Goal: Task Accomplishment & Management: Complete application form

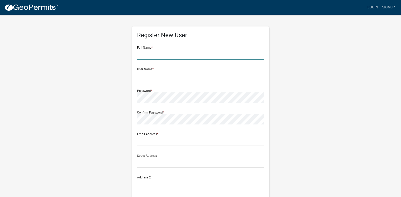
drag, startPoint x: 0, startPoint y: 0, endPoint x: 147, endPoint y: 55, distance: 156.5
click at [147, 55] on input "text" at bounding box center [200, 54] width 127 height 10
type input "[PERSON_NAME]"
type input "[EMAIL_ADDRESS][DOMAIN_NAME]"
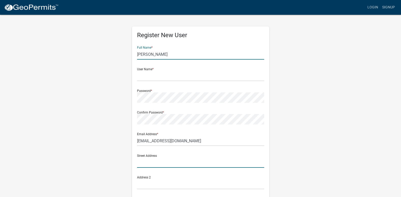
type input "[STREET_ADDRESS]"
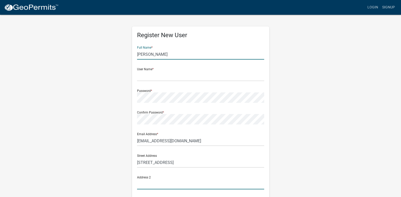
type input "Waseca, Mn. 56093"
type input "Waseca"
type input "[US_STATE]"
type input "56093"
type input "5074610387"
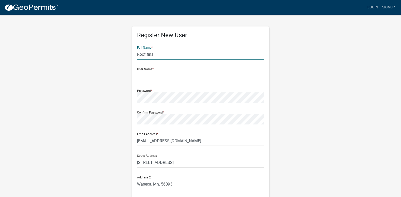
click at [162, 55] on input "Roof final" at bounding box center [200, 54] width 127 height 10
type input "R"
type input "[PERSON_NAME]"
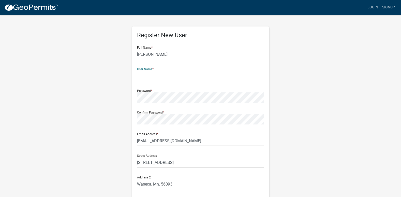
click at [150, 75] on input "text" at bounding box center [200, 76] width 127 height 10
type input "justonborglum1"
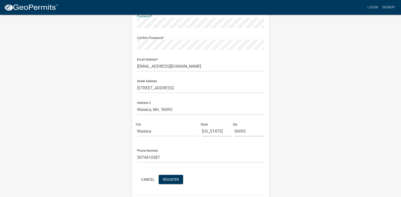
scroll to position [89, 0]
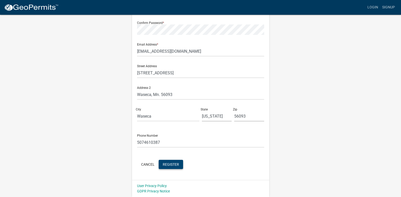
click at [173, 162] on span "Register" at bounding box center [171, 164] width 16 height 4
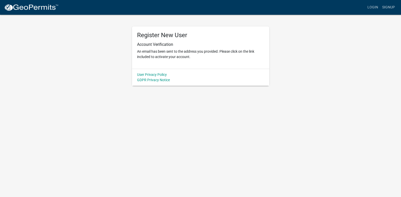
scroll to position [0, 0]
click at [375, 8] on link "Login" at bounding box center [376, 8] width 15 height 10
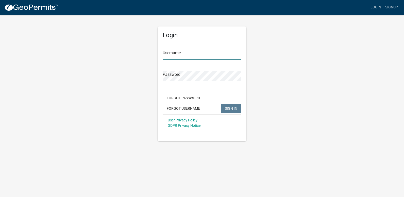
click at [184, 53] on input "Username" at bounding box center [202, 54] width 79 height 10
type input "justonborglum1"
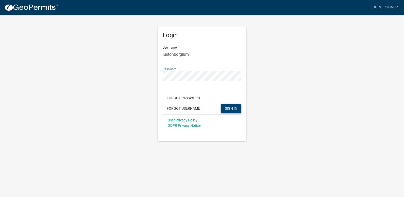
click at [231, 106] on button "SIGN IN" at bounding box center [231, 108] width 21 height 9
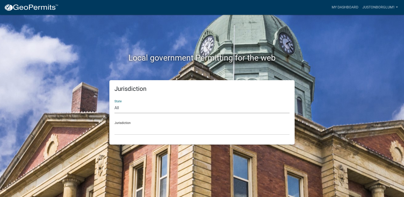
click at [119, 107] on select "All [US_STATE] [US_STATE] [US_STATE] [US_STATE] [US_STATE] [US_STATE] [US_STATE…" at bounding box center [202, 108] width 175 height 10
select select "[US_STATE]"
click at [115, 103] on select "All [US_STATE] [US_STATE] [US_STATE] [US_STATE] [US_STATE] [US_STATE] [US_STATE…" at bounding box center [202, 108] width 175 height 10
click at [123, 129] on select "[GEOGRAPHIC_DATA], [US_STATE] [GEOGRAPHIC_DATA], [US_STATE] [GEOGRAPHIC_DATA], …" at bounding box center [202, 129] width 175 height 10
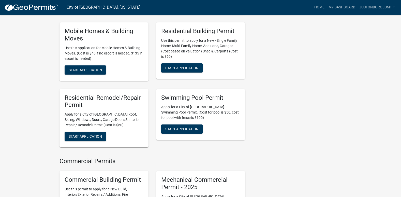
scroll to position [220, 0]
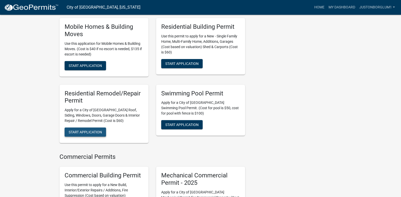
click at [93, 130] on span "Start Application" at bounding box center [85, 132] width 33 height 4
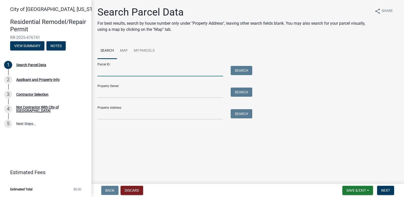
click at [116, 71] on input "Parcel ID:" at bounding box center [161, 71] width 126 height 10
type input "1808 [GEOGRAPHIC_DATA]"
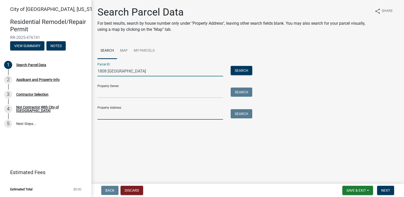
click at [112, 115] on input "Property Address:" at bounding box center [161, 114] width 126 height 10
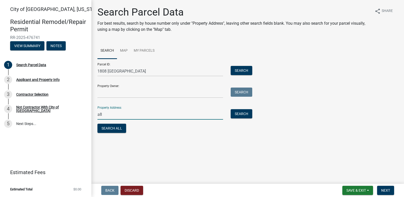
type input "a"
type input "[STREET_ADDRESS]"
click at [239, 115] on button "Search" at bounding box center [242, 113] width 22 height 9
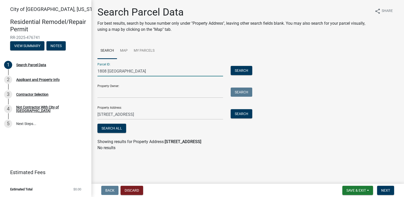
click at [123, 71] on input "1808 [GEOGRAPHIC_DATA]" at bounding box center [161, 71] width 126 height 10
type input "1"
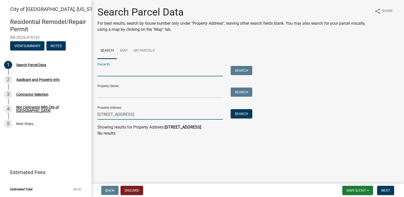
click at [148, 114] on input "[STREET_ADDRESS]" at bounding box center [161, 114] width 126 height 10
click at [128, 114] on input "[STREET_ADDRESS]" at bounding box center [161, 114] width 126 height 10
type input "[STREET_ADDRESS]"
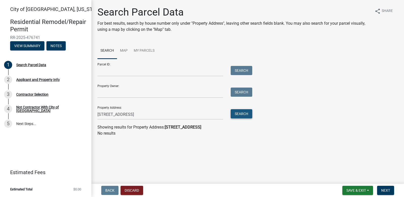
click at [248, 113] on button "Search" at bounding box center [242, 113] width 22 height 9
click at [106, 91] on input "Property Owner:" at bounding box center [161, 92] width 126 height 10
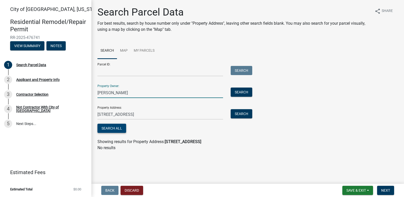
type input "[PERSON_NAME]"
click at [122, 124] on button "Search All" at bounding box center [112, 127] width 29 height 9
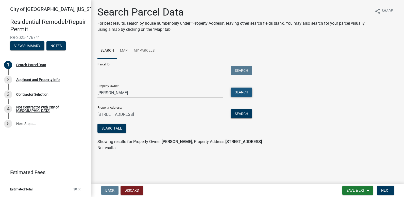
click at [240, 92] on button "Search" at bounding box center [242, 91] width 22 height 9
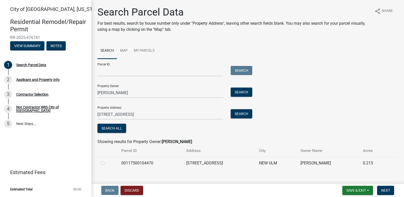
click at [107, 160] on label at bounding box center [107, 160] width 0 height 0
click at [107, 163] on input "radio" at bounding box center [108, 161] width 3 height 3
radio input "true"
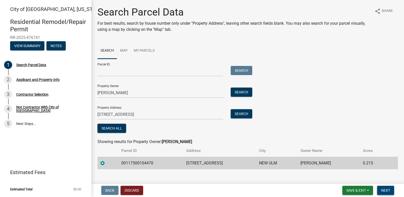
click at [388, 187] on button "Next" at bounding box center [385, 189] width 17 height 9
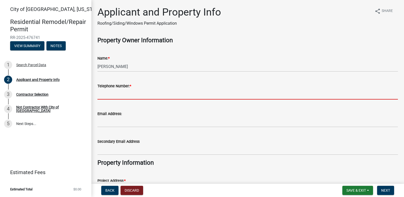
click at [109, 95] on input "Telephone Number: *" at bounding box center [248, 94] width 301 height 10
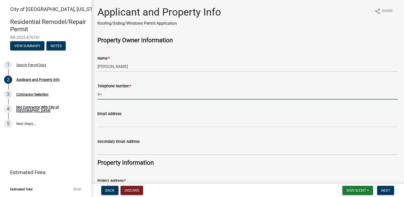
type input "6"
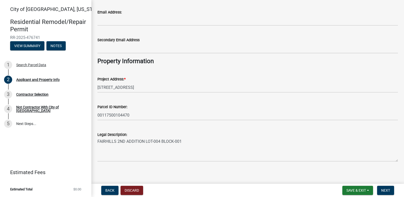
scroll to position [105, 0]
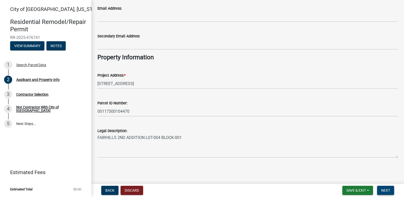
type input "16123609229"
click at [387, 189] on span "Next" at bounding box center [385, 190] width 9 height 4
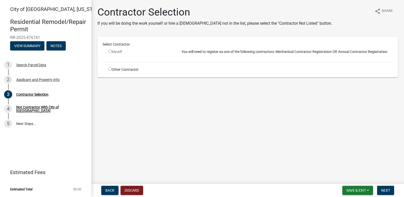
click at [109, 69] on input "radio" at bounding box center [109, 68] width 3 height 3
radio input "true"
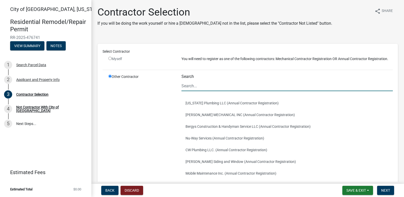
click at [188, 89] on input "Search" at bounding box center [288, 86] width 212 height 10
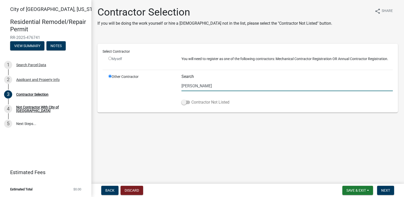
type input "[PERSON_NAME]"
click at [186, 103] on span at bounding box center [186, 102] width 9 height 4
click at [192, 99] on input "Contractor Not Listed" at bounding box center [192, 99] width 0 height 0
click at [186, 103] on span at bounding box center [186, 102] width 9 height 4
click at [192, 99] on input "Contractor Not Listed" at bounding box center [192, 99] width 0 height 0
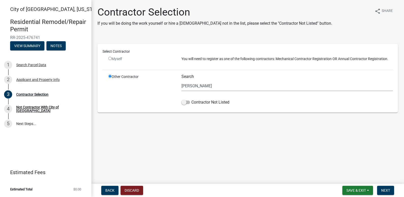
click at [110, 57] on input "radio" at bounding box center [109, 58] width 3 height 3
radio input "false"
radio input "true"
click at [110, 75] on input "radio" at bounding box center [109, 75] width 3 height 3
click at [111, 59] on input "radio" at bounding box center [109, 58] width 3 height 3
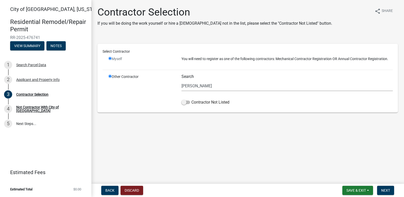
radio input "false"
radio input "true"
click at [110, 58] on input "radio" at bounding box center [109, 58] width 3 height 3
radio input "false"
radio input "true"
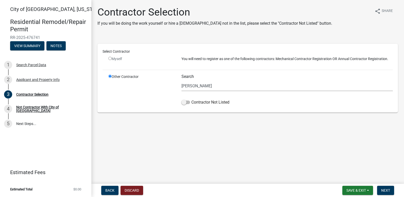
click at [110, 58] on input "radio" at bounding box center [109, 58] width 3 height 3
radio input "false"
radio input "true"
click at [186, 104] on label "Contractor Not Listed" at bounding box center [206, 102] width 48 height 6
click at [192, 99] on input "Contractor Not Listed" at bounding box center [192, 99] width 0 height 0
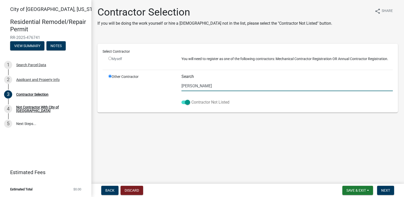
click at [186, 104] on span at bounding box center [186, 102] width 9 height 4
click at [192, 99] on input "Contractor Not Listed" at bounding box center [192, 99] width 0 height 0
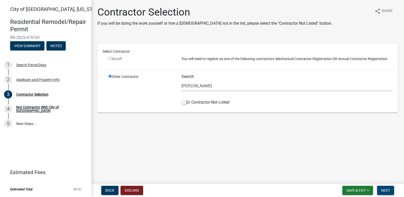
click at [390, 190] on span "Next" at bounding box center [385, 190] width 9 height 4
click at [63, 109] on div "Not Contractor With City of [GEOGRAPHIC_DATA]" at bounding box center [49, 108] width 67 height 7
click at [42, 93] on div "Contractor Selection" at bounding box center [32, 94] width 32 height 4
click at [32, 79] on div "Applicant and Property Info" at bounding box center [37, 80] width 43 height 4
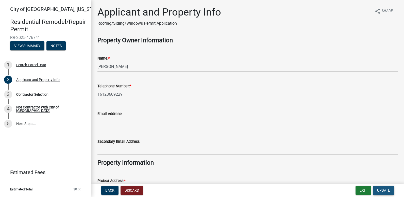
click at [377, 191] on button "Update" at bounding box center [383, 189] width 21 height 9
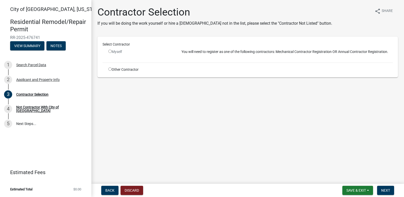
click at [110, 52] on input "radio" at bounding box center [109, 51] width 3 height 3
click at [110, 51] on input "radio" at bounding box center [109, 51] width 3 height 3
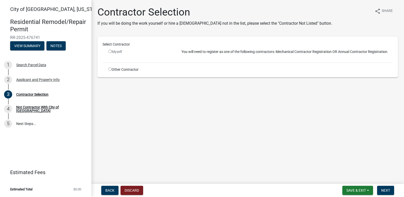
click at [110, 51] on input "radio" at bounding box center [109, 51] width 3 height 3
radio input "false"
click at [51, 107] on div "Not Contractor With City of [GEOGRAPHIC_DATA]" at bounding box center [49, 108] width 67 height 7
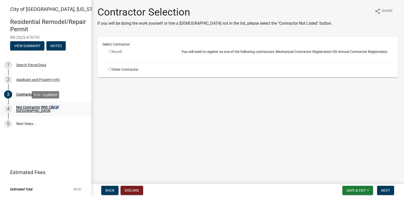
click at [51, 107] on div "Not Contractor With City of [GEOGRAPHIC_DATA]" at bounding box center [49, 108] width 67 height 7
click at [111, 186] on button "Back" at bounding box center [109, 189] width 17 height 9
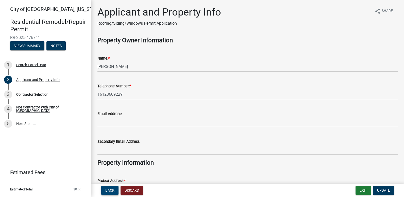
click at [111, 186] on button "Back" at bounding box center [109, 189] width 17 height 9
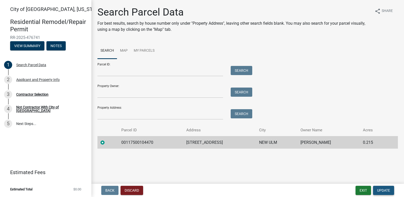
click at [384, 191] on span "Update" at bounding box center [383, 190] width 13 height 4
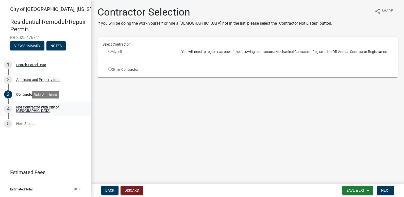
click at [56, 110] on div "Not Contractor With City of [GEOGRAPHIC_DATA]" at bounding box center [49, 108] width 67 height 7
click at [52, 106] on div "Not Contractor With City of [GEOGRAPHIC_DATA]" at bounding box center [49, 108] width 67 height 7
